Goal: Information Seeking & Learning: Check status

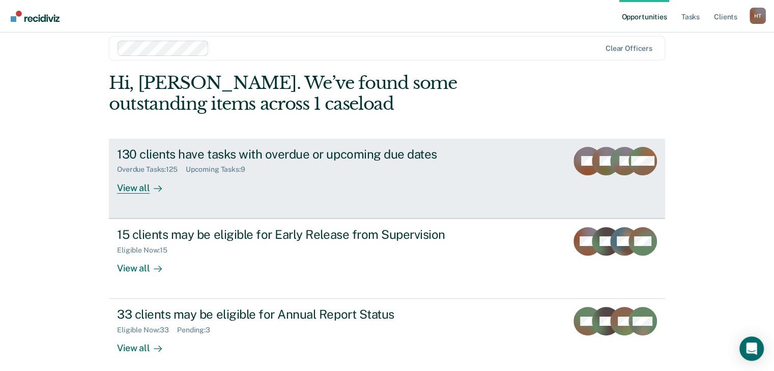
scroll to position [20, 0]
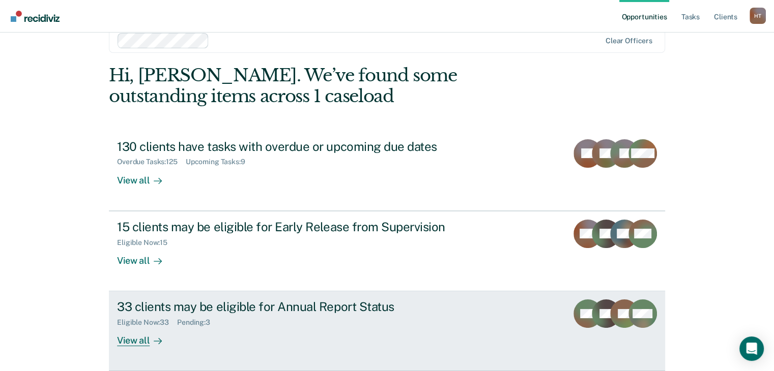
click at [372, 337] on div "33 clients may be eligible for Annual Report Status Eligible Now : 33 Pending :…" at bounding box center [308, 323] width 382 height 47
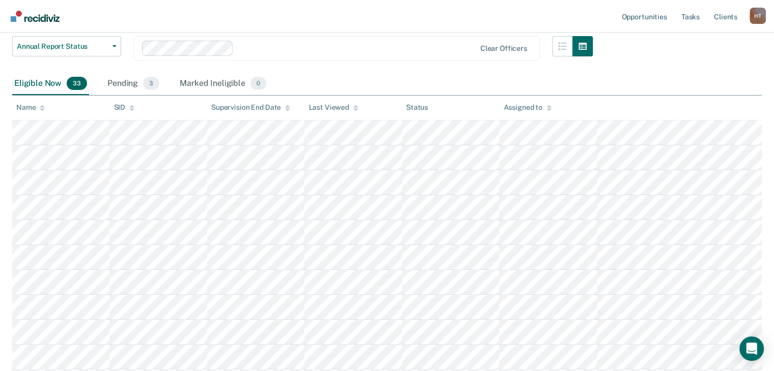
scroll to position [153, 0]
